Goal: Check status: Check status

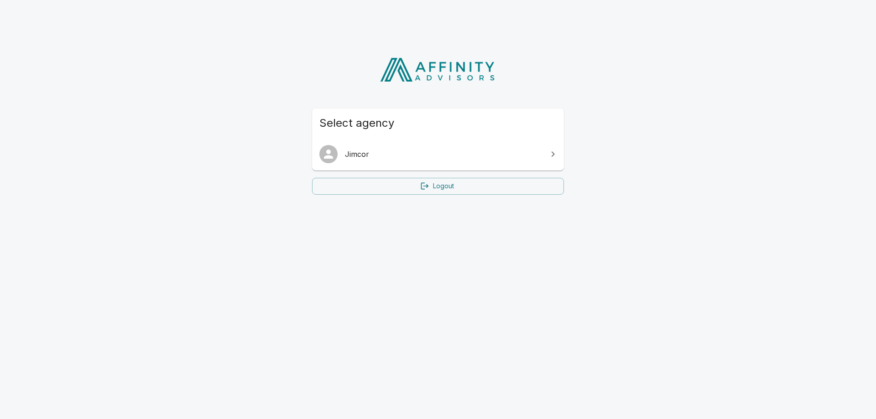
click at [377, 155] on span "Jimcor" at bounding box center [443, 154] width 197 height 11
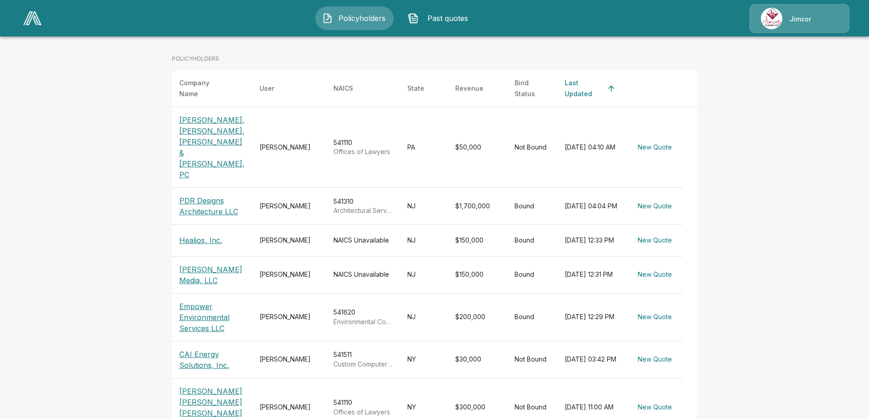
scroll to position [137, 0]
click at [230, 195] on p "PDR Designs Architecture LLC" at bounding box center [212, 206] width 66 height 22
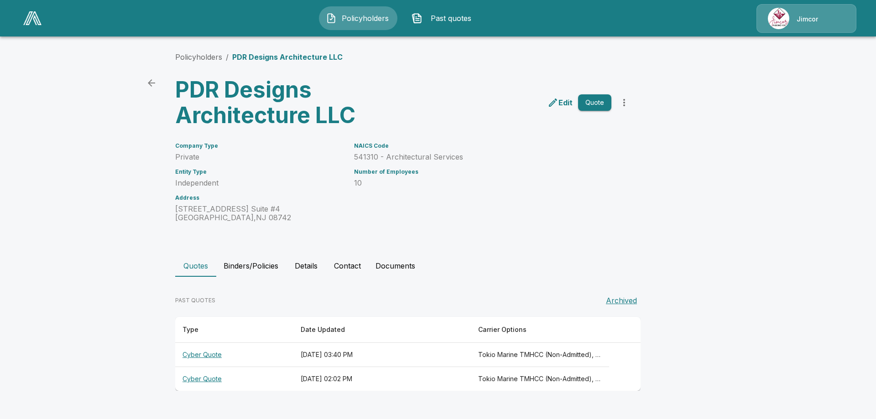
click at [250, 264] on button "Binders/Policies" at bounding box center [250, 266] width 69 height 22
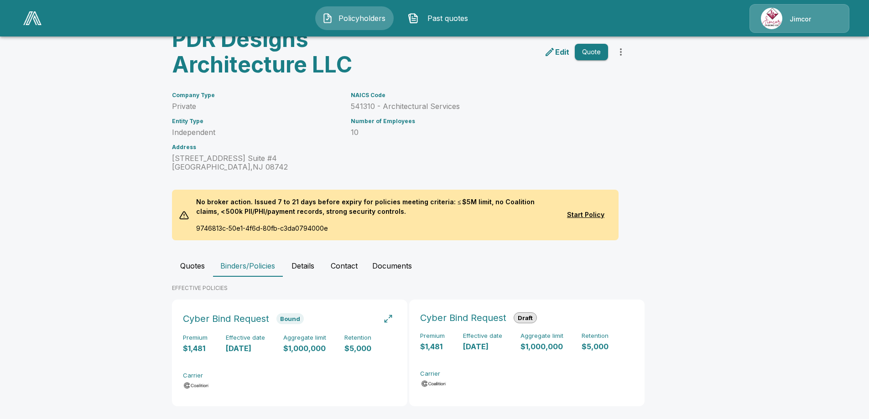
scroll to position [63, 0]
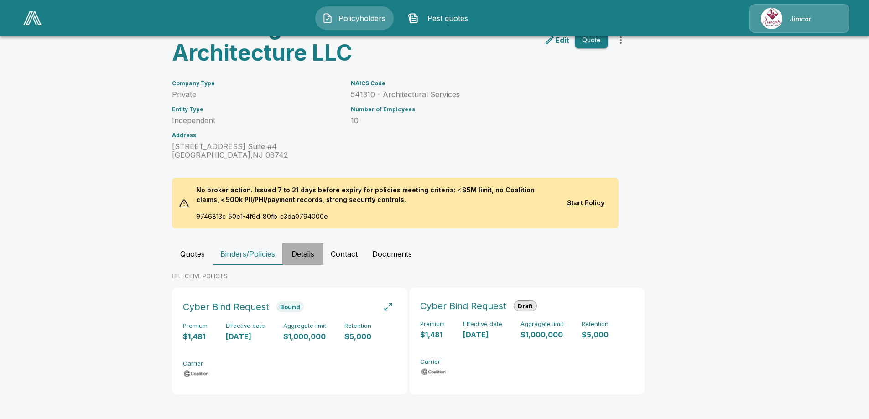
click at [311, 255] on button "Details" at bounding box center [303, 254] width 41 height 22
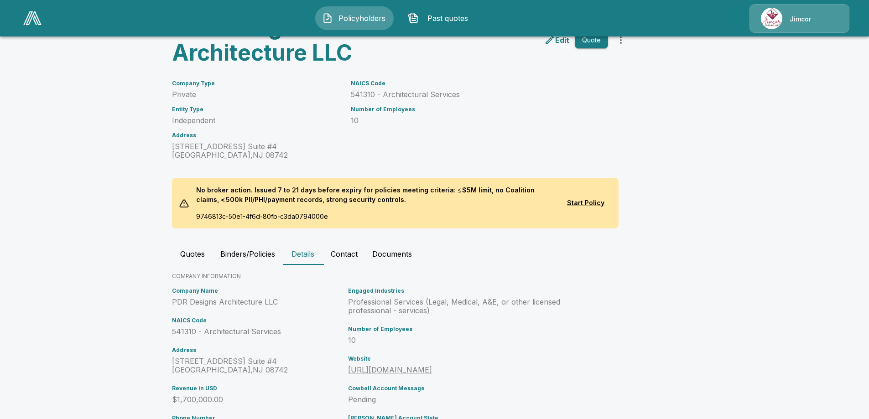
click at [392, 254] on button "Documents" at bounding box center [392, 254] width 54 height 22
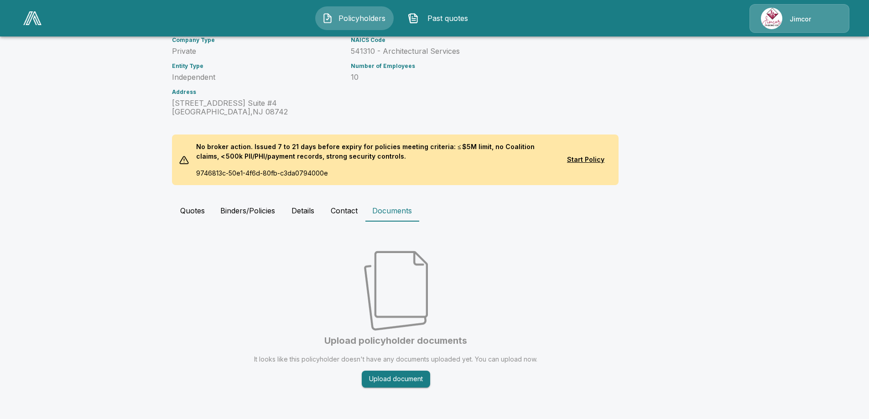
scroll to position [106, 0]
click at [399, 380] on button "Upload document" at bounding box center [396, 379] width 68 height 17
click at [712, 293] on main "Policyholders / PDR Designs Architecture LLC PDR Designs Architecture LLC Edit …" at bounding box center [434, 157] width 869 height 526
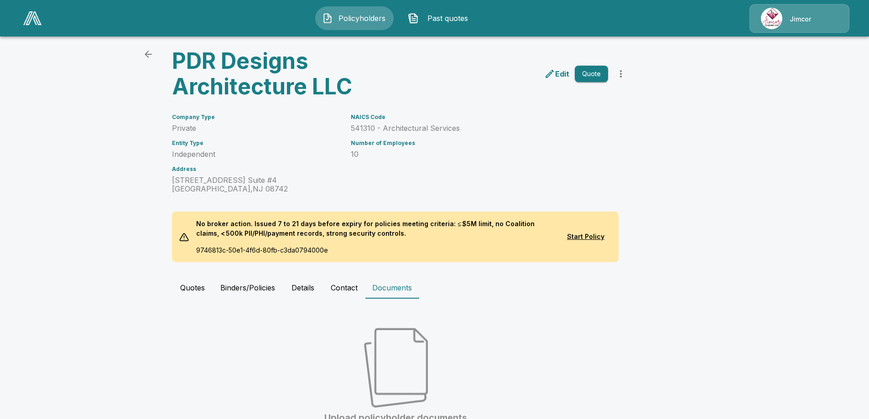
scroll to position [0, 0]
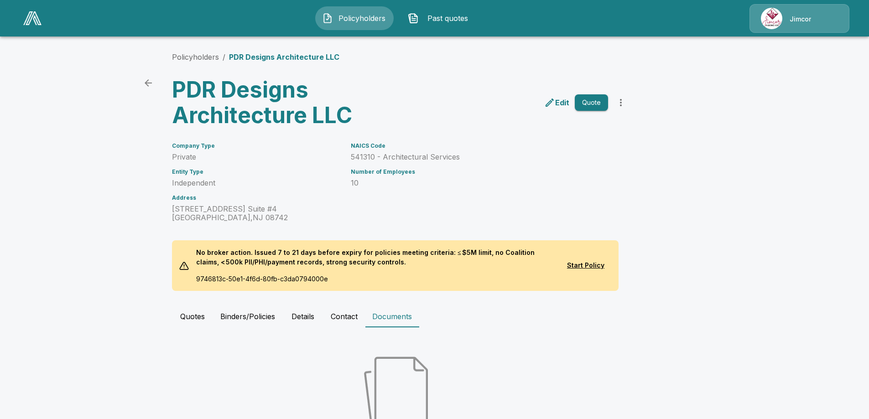
click at [437, 16] on span "Past quotes" at bounding box center [448, 18] width 50 height 11
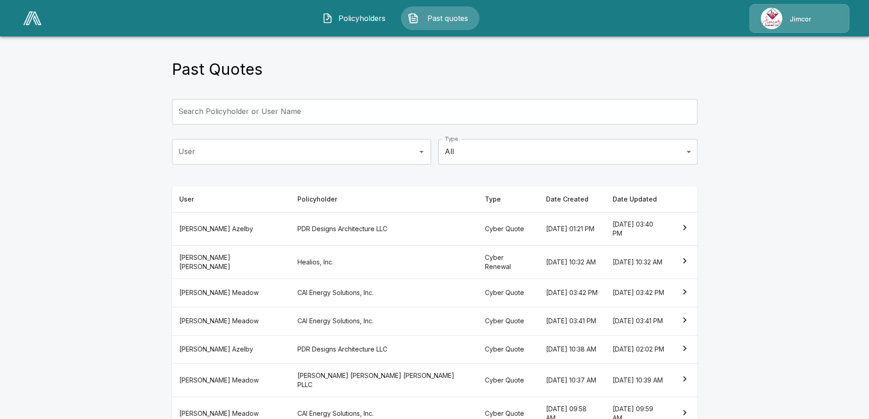
click at [290, 360] on th "PDR Designs Architecture LLC" at bounding box center [384, 349] width 188 height 28
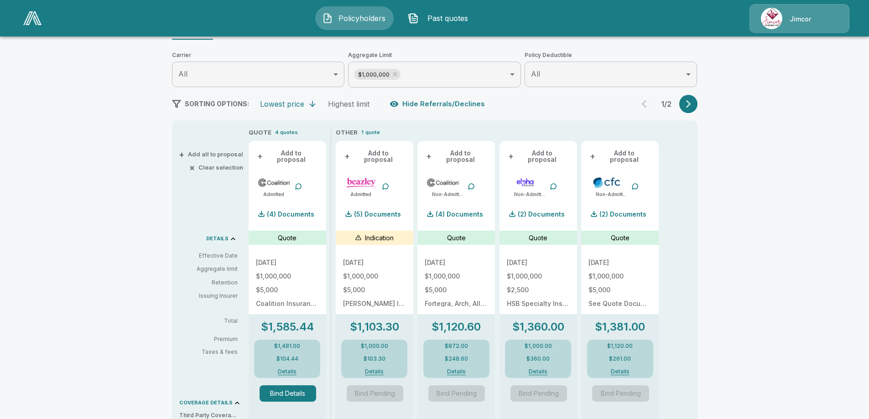
scroll to position [183, 0]
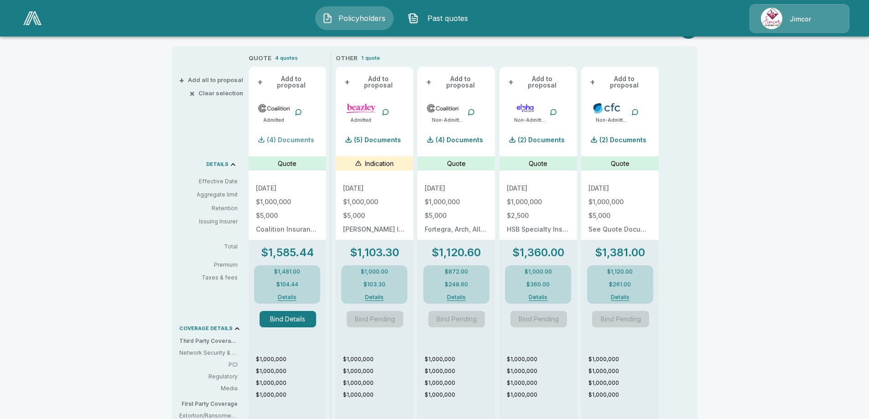
click at [289, 137] on p "(4) Documents" at bounding box center [290, 140] width 47 height 6
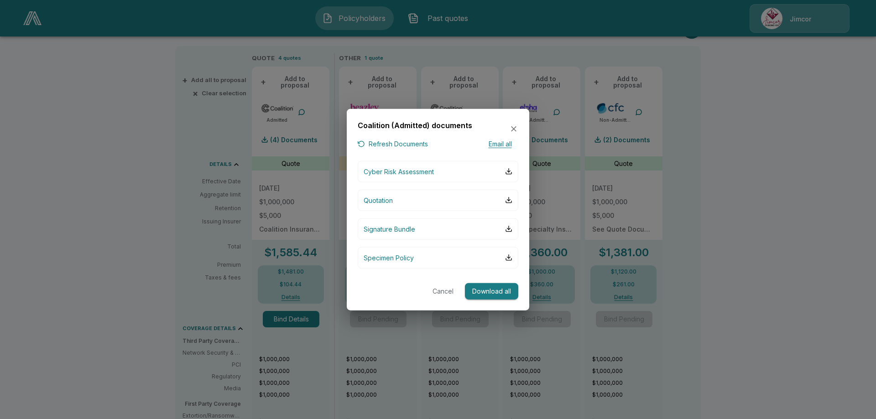
click at [513, 128] on icon "button" at bounding box center [513, 128] width 5 height 5
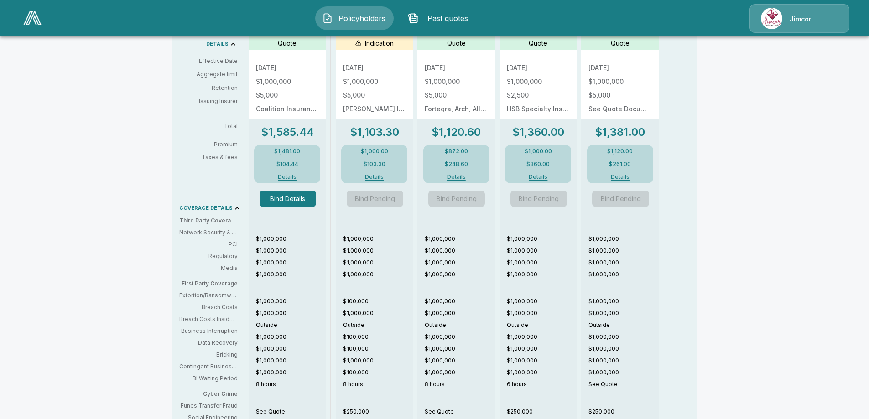
scroll to position [228, 0]
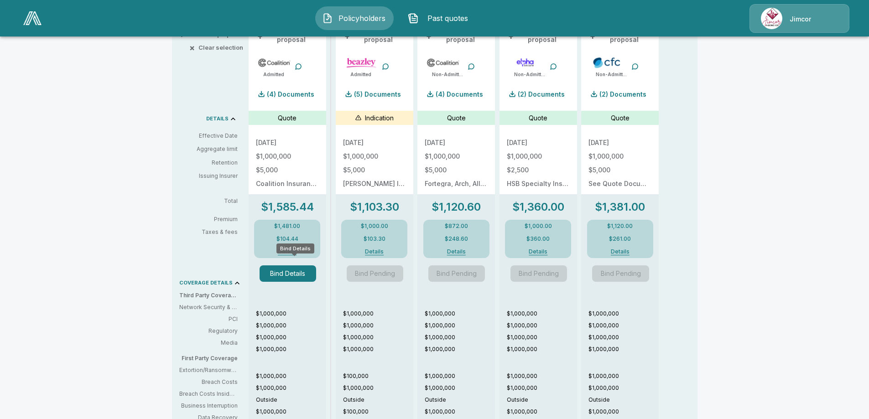
click at [291, 269] on button "Bind Details" at bounding box center [288, 274] width 57 height 16
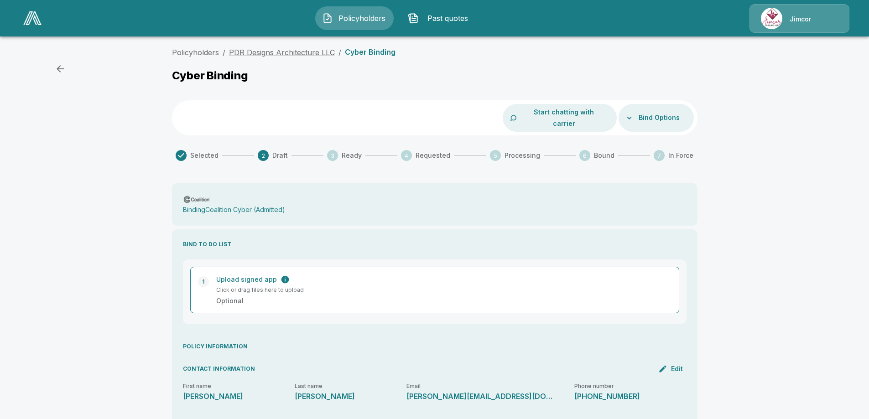
click at [300, 55] on link "PDR Designs Architecture LLC" at bounding box center [282, 52] width 106 height 9
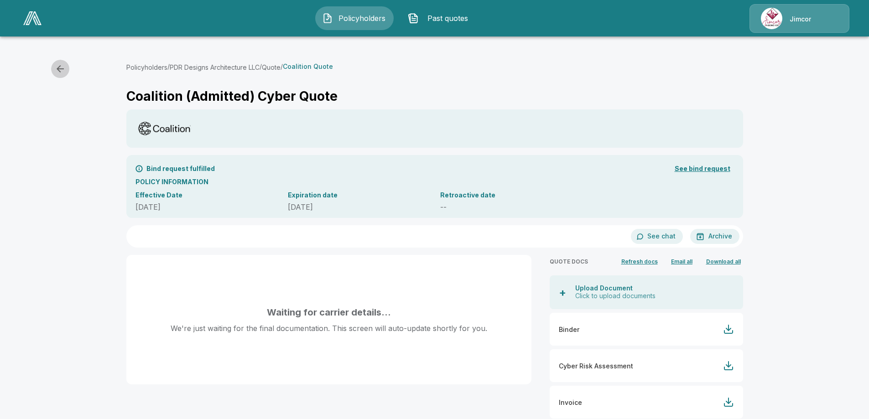
click at [61, 69] on icon "button" at bounding box center [60, 68] width 7 height 7
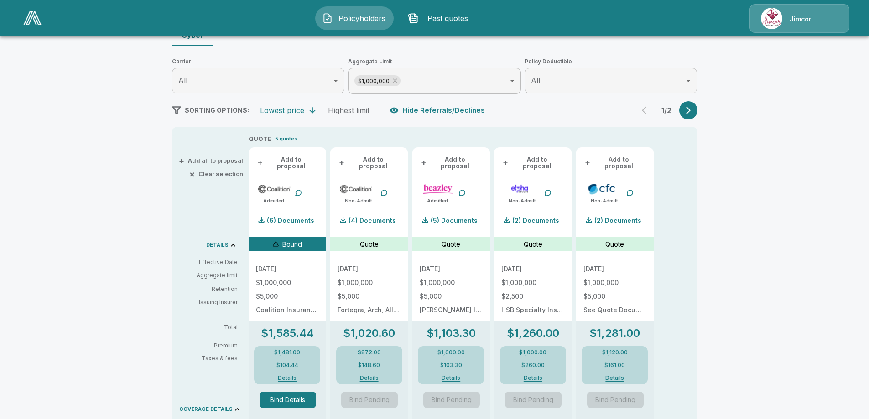
scroll to position [64, 0]
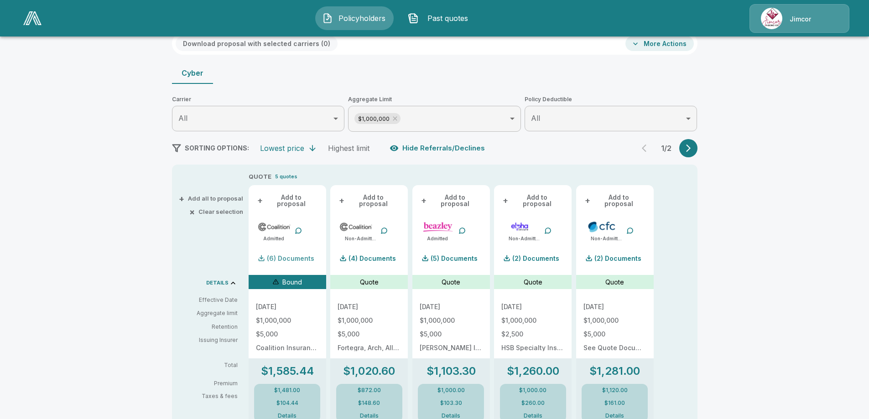
click at [294, 256] on p "(6) Documents" at bounding box center [290, 259] width 47 height 6
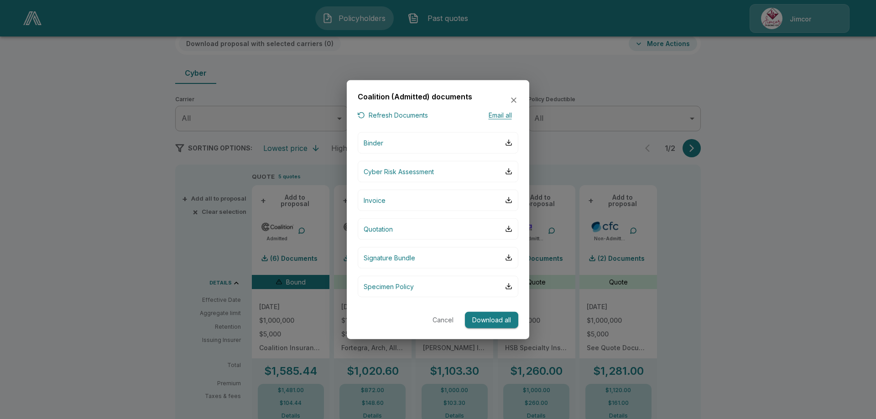
click at [513, 99] on icon "button" at bounding box center [513, 100] width 9 height 9
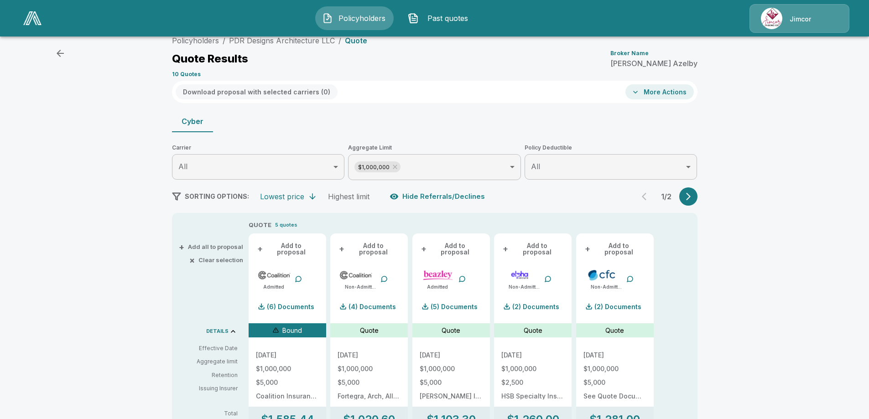
scroll to position [0, 0]
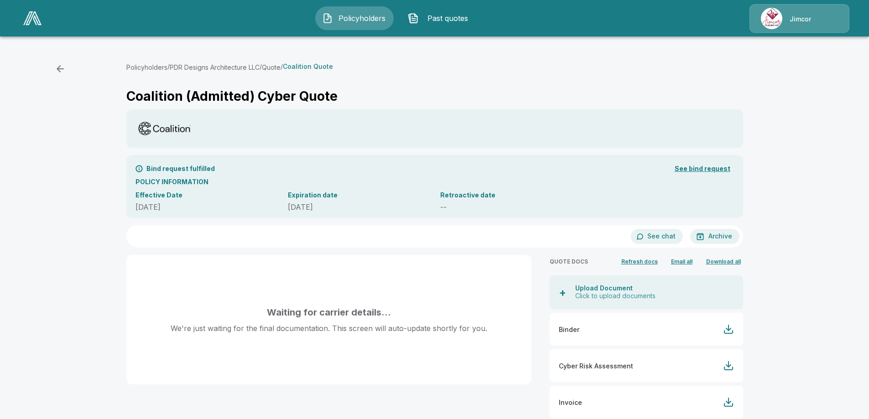
click at [437, 16] on span "Past quotes" at bounding box center [448, 18] width 50 height 11
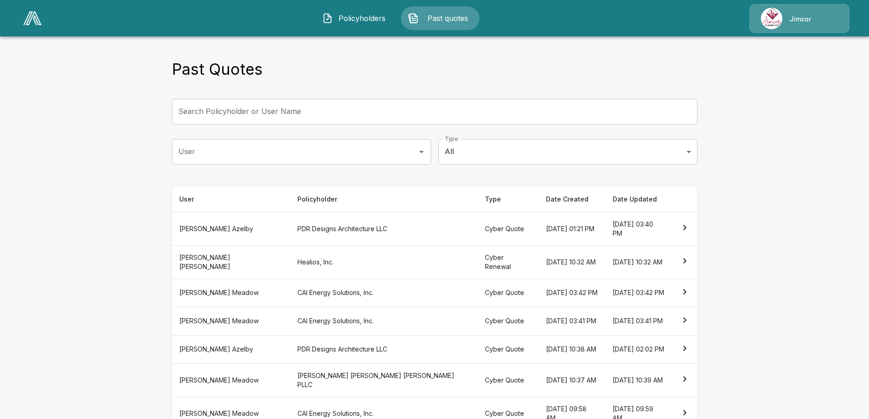
click at [290, 360] on th "PDR Designs Architecture LLC" at bounding box center [384, 349] width 188 height 28
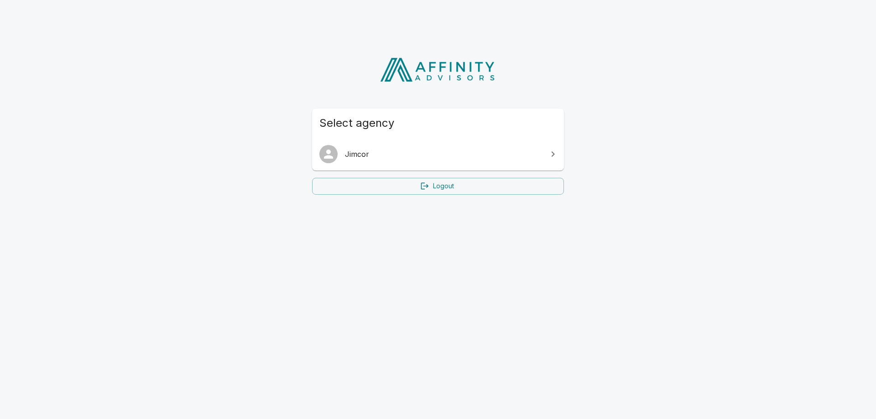
click at [378, 152] on span "Jimcor" at bounding box center [443, 154] width 197 height 11
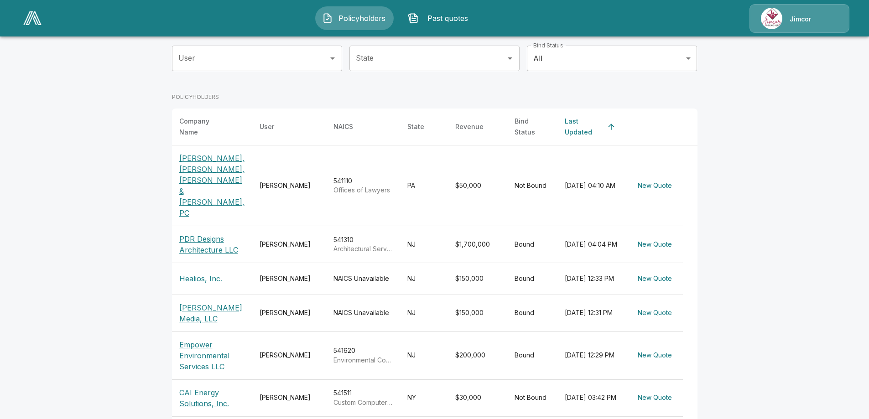
scroll to position [137, 0]
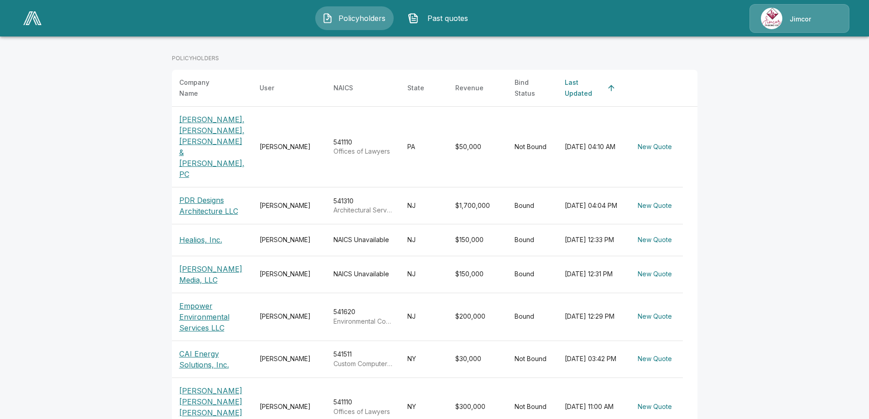
click at [213, 195] on p "PDR Designs Architecture LLC" at bounding box center [212, 206] width 66 height 22
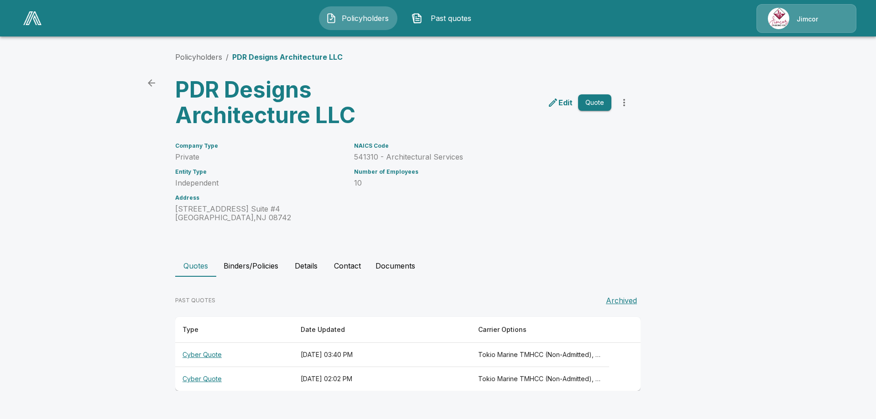
click at [204, 380] on th "Cyber Quote" at bounding box center [234, 379] width 118 height 24
click at [207, 354] on th "Cyber Quote" at bounding box center [234, 355] width 118 height 24
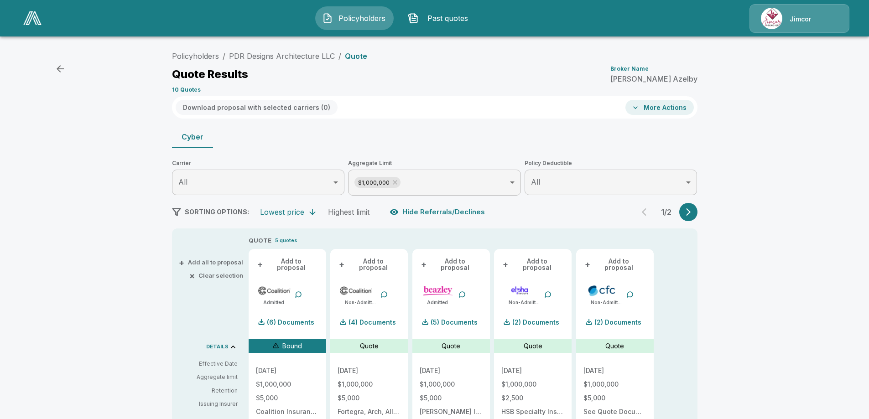
click at [291, 319] on p "(6) Documents" at bounding box center [290, 322] width 47 height 6
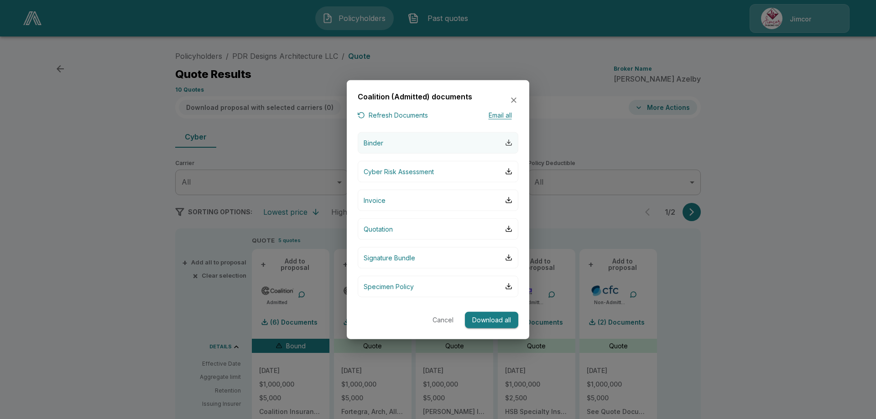
click at [508, 142] on div "button" at bounding box center [508, 142] width 7 height 7
drag, startPoint x: 513, startPoint y: 99, endPoint x: 555, endPoint y: 84, distance: 44.9
click at [513, 99] on icon "button" at bounding box center [513, 100] width 9 height 9
